Goal: Task Accomplishment & Management: Use online tool/utility

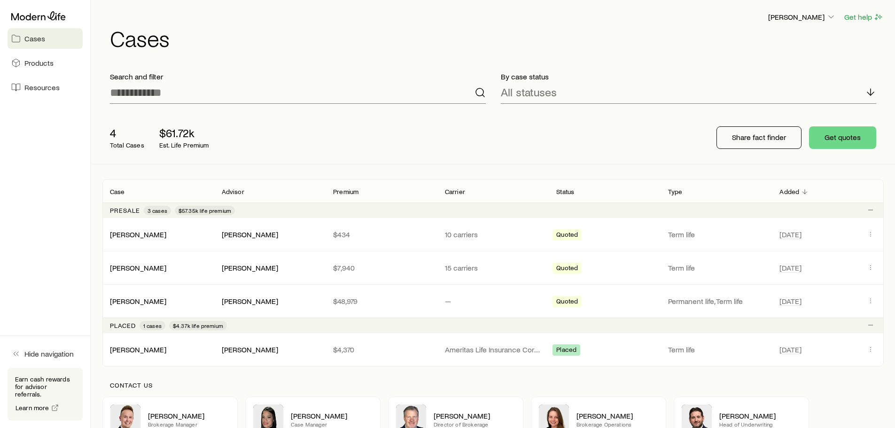
click at [36, 41] on span "Cases" at bounding box center [34, 38] width 21 height 9
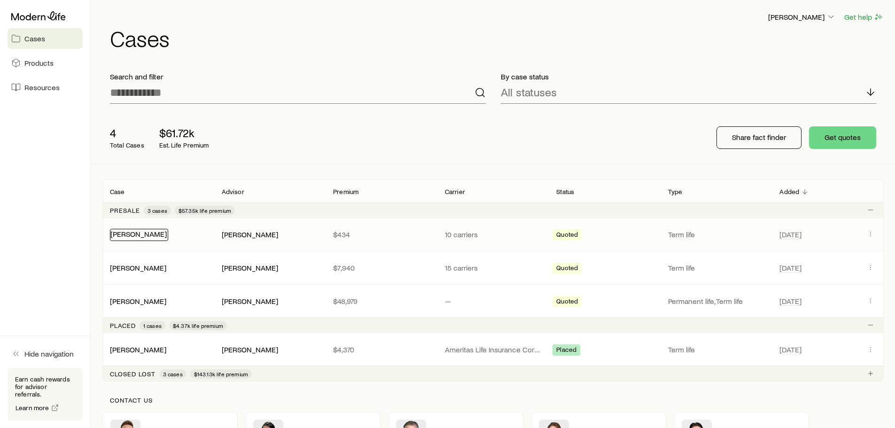
click at [156, 235] on link "[PERSON_NAME]" at bounding box center [138, 233] width 56 height 9
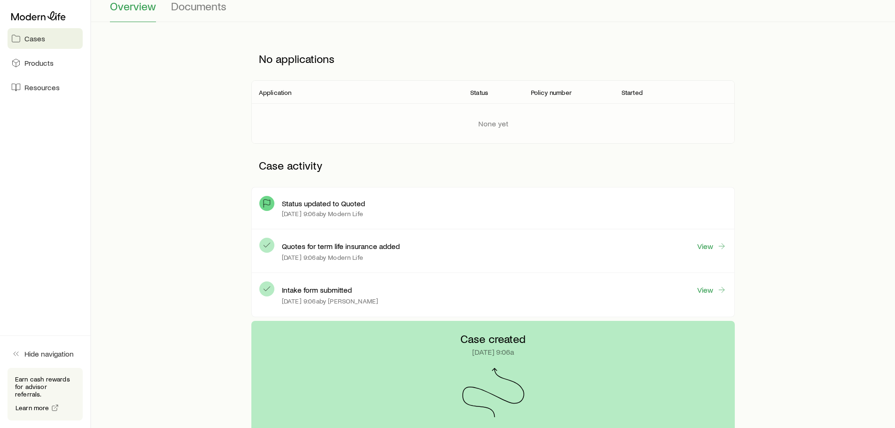
scroll to position [94, 0]
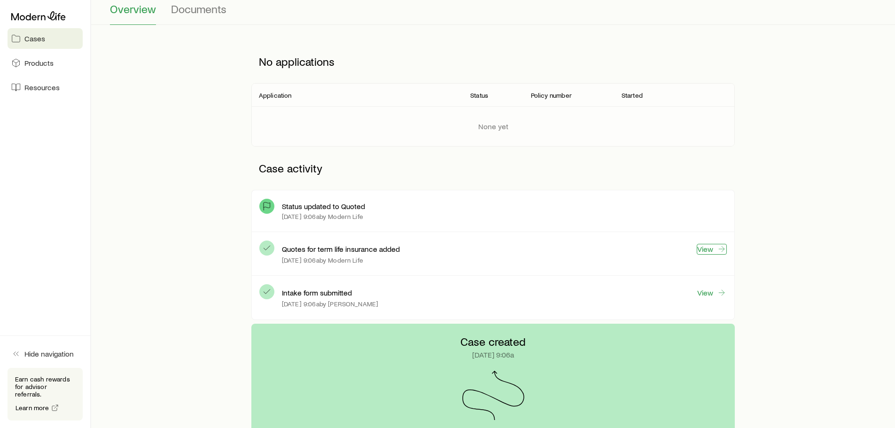
click at [713, 248] on link "View" at bounding box center [711, 249] width 30 height 11
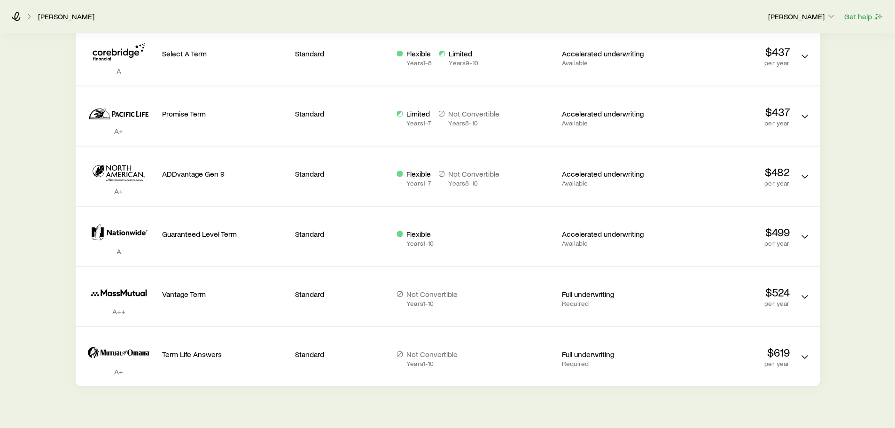
scroll to position [510, 0]
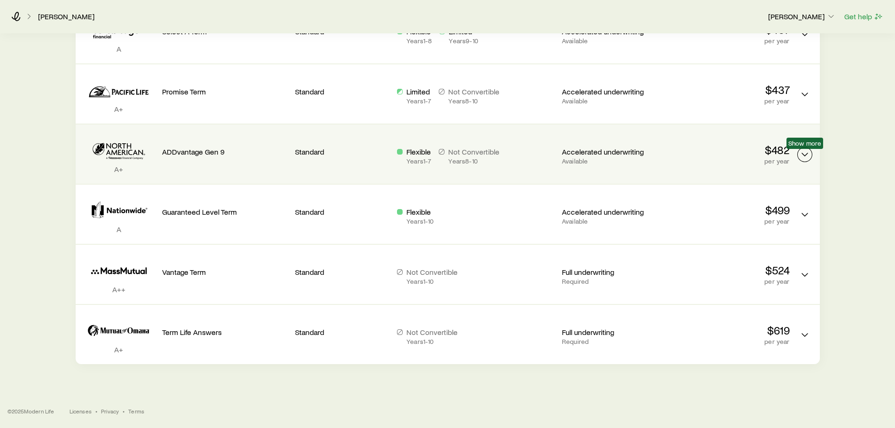
click at [805, 158] on icon "Term quotes" at bounding box center [804, 154] width 11 height 11
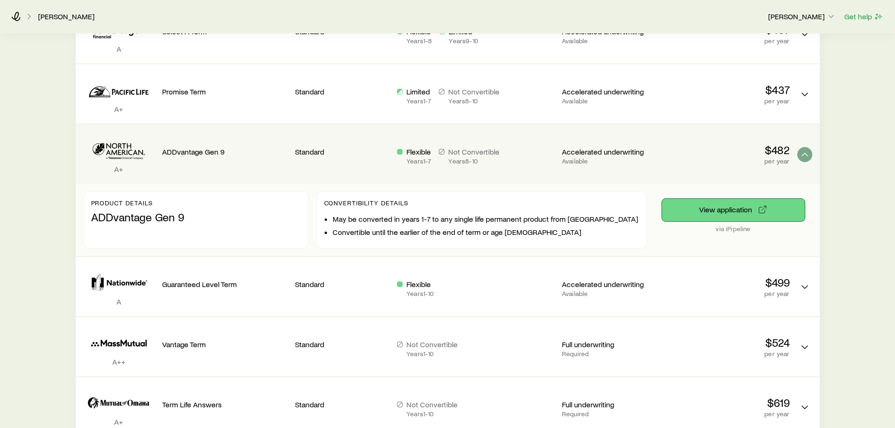
click at [738, 209] on button "View application" at bounding box center [733, 210] width 143 height 23
